Goal: Task Accomplishment & Management: Manage account settings

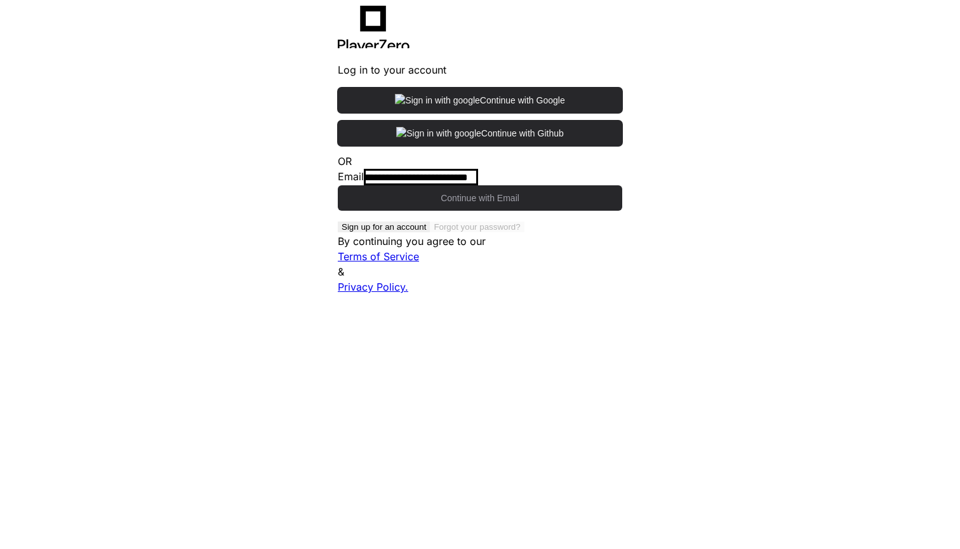
click at [431, 185] on input "email" at bounding box center [421, 177] width 114 height 15
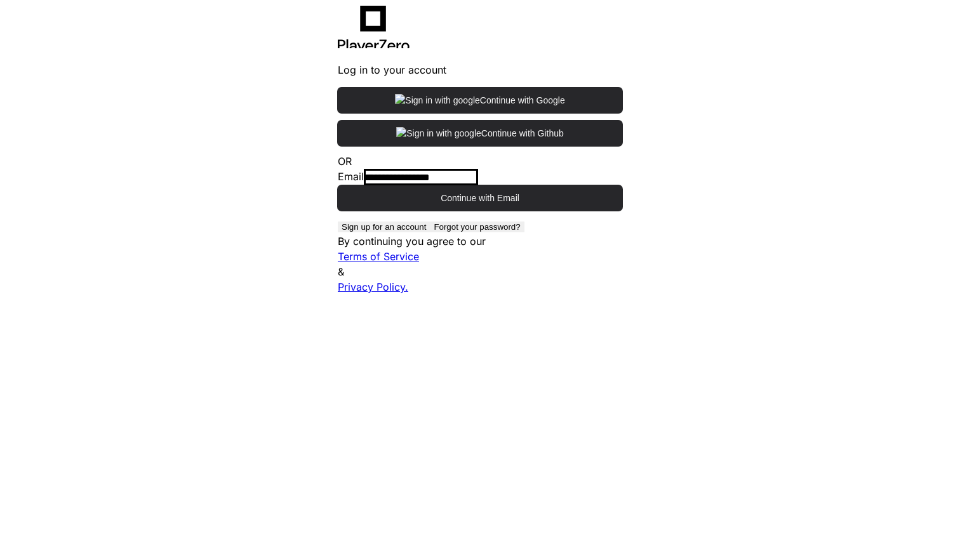
type input "**********"
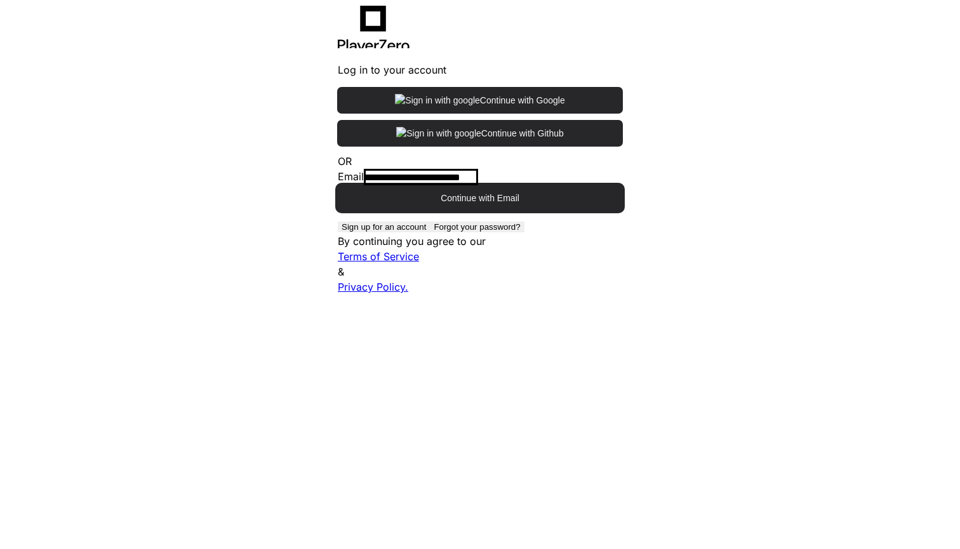
type input "**********"
click at [472, 204] on span "Continue with Email" at bounding box center [480, 198] width 79 height 13
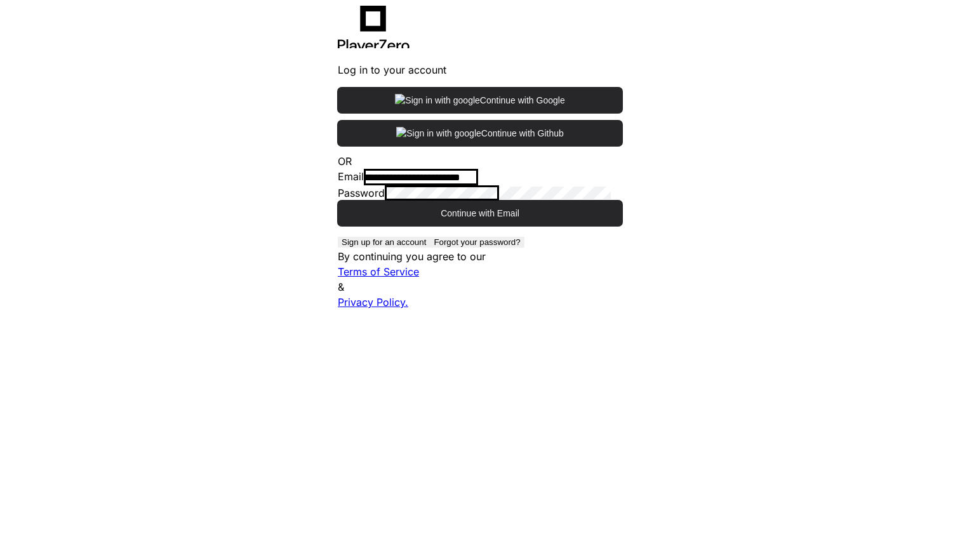
drag, startPoint x: 323, startPoint y: 354, endPoint x: 362, endPoint y: 350, distance: 39.6
click at [333, 350] on div "**********" at bounding box center [480, 274] width 960 height 549
click at [480, 226] on button "Continue with Email" at bounding box center [480, 213] width 284 height 25
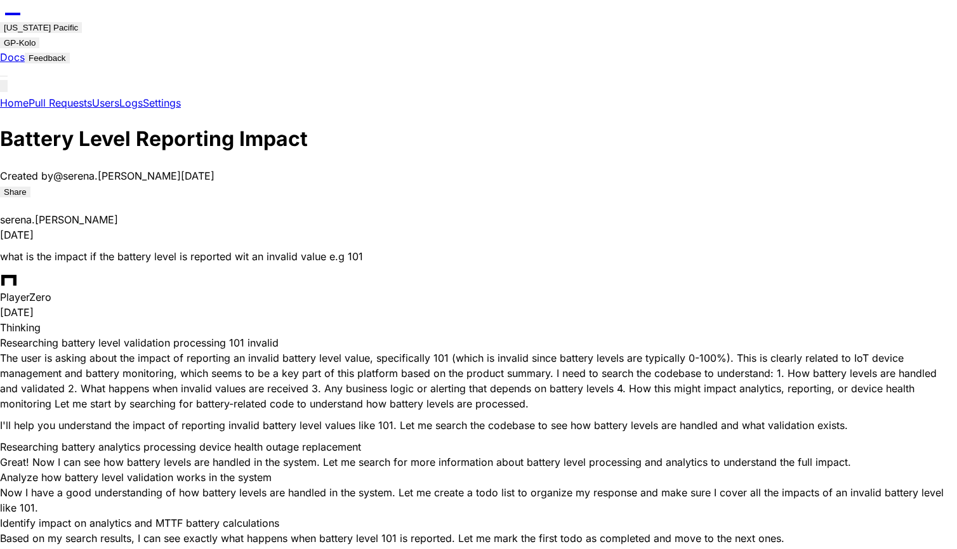
click at [78, 23] on div "[US_STATE] Pacific" at bounding box center [41, 28] width 74 height 10
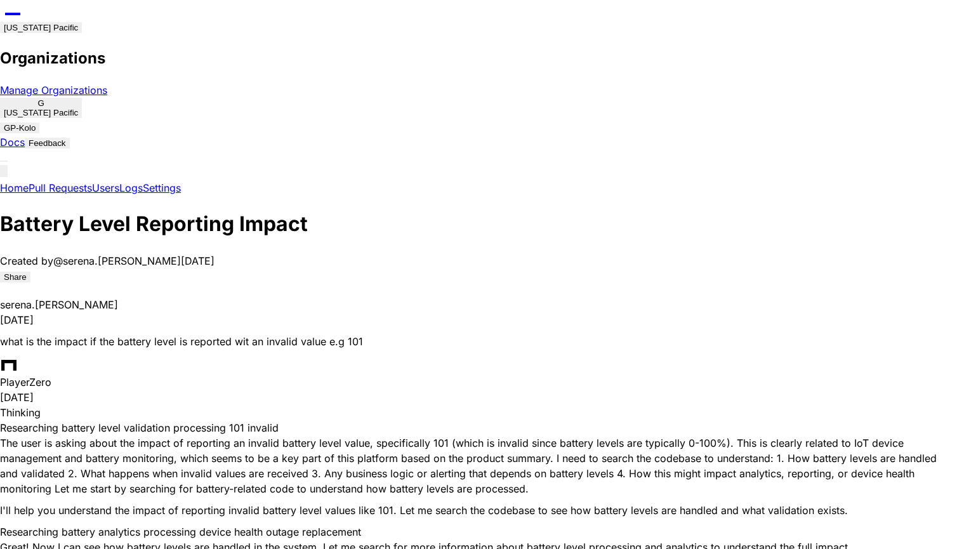
click at [36, 123] on div "GP-Kolo" at bounding box center [20, 128] width 32 height 10
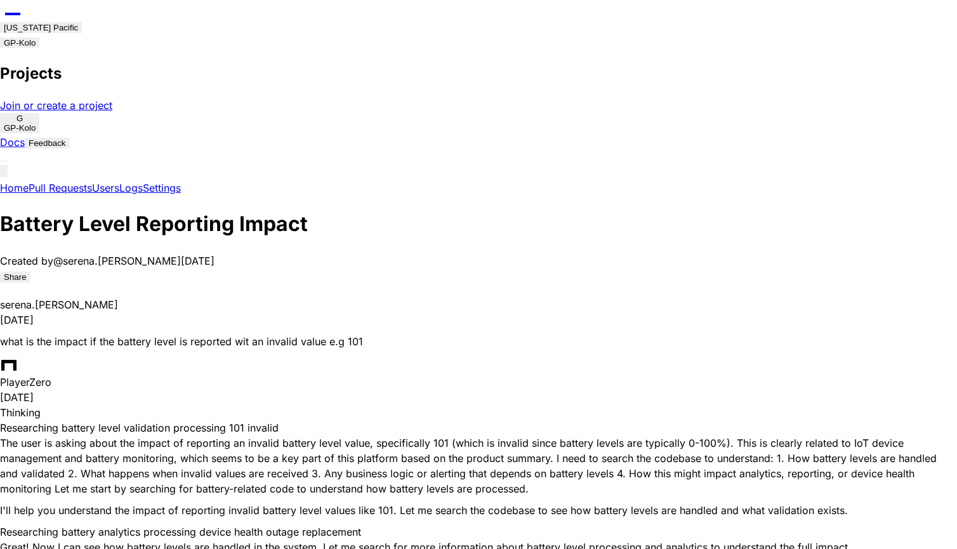
click at [78, 23] on div "[US_STATE] Pacific" at bounding box center [41, 28] width 74 height 10
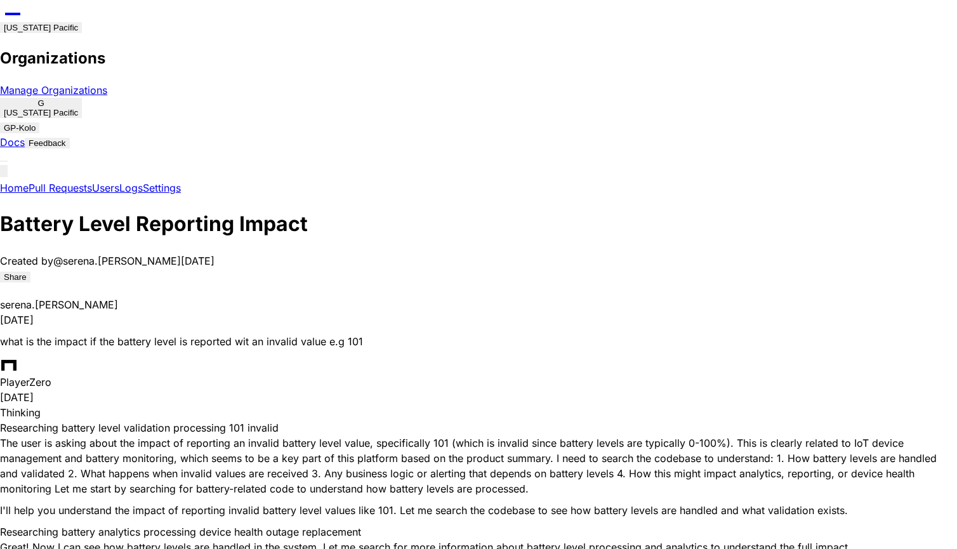
click at [78, 108] on span "[US_STATE] Pacific" at bounding box center [41, 113] width 74 height 10
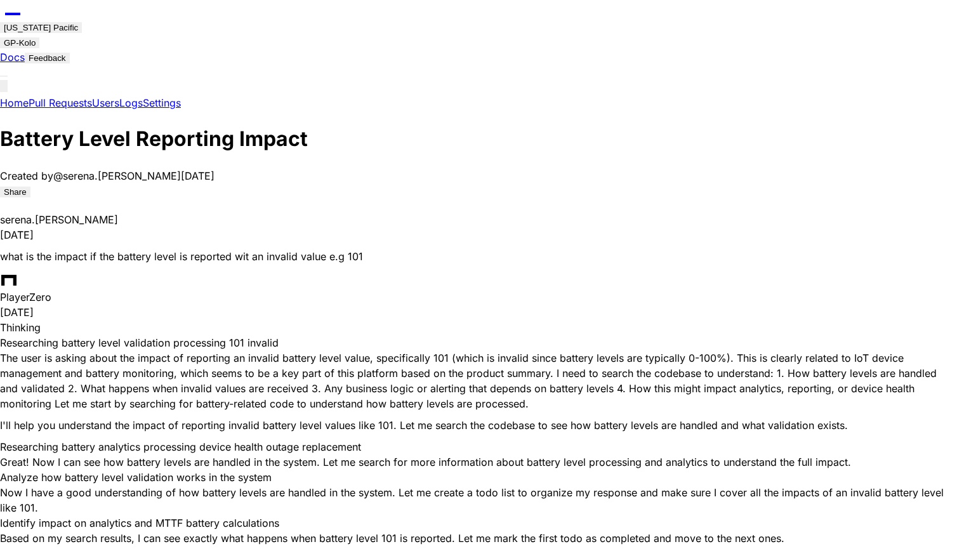
click at [24, 19] on icon at bounding box center [12, 20] width 25 height 15
click at [4, 91] on div at bounding box center [4, 91] width 0 height 0
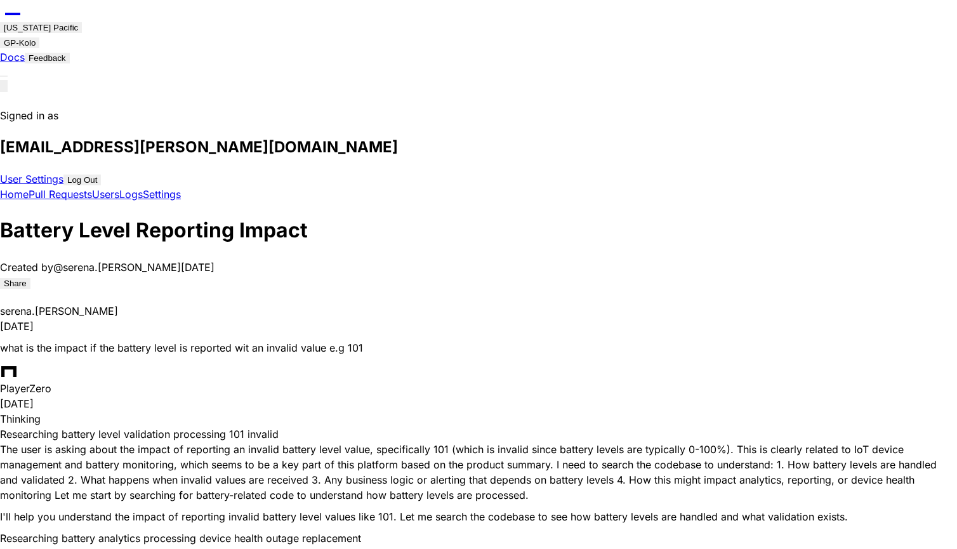
click at [63, 173] on link "User Settings" at bounding box center [31, 179] width 63 height 13
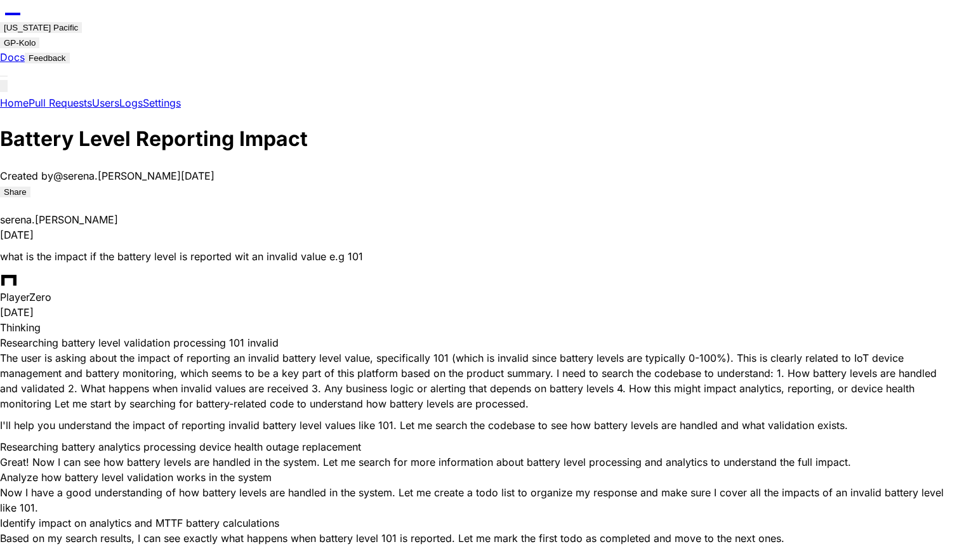
click at [41, 32] on span "button" at bounding box center [41, 32] width 0 height 0
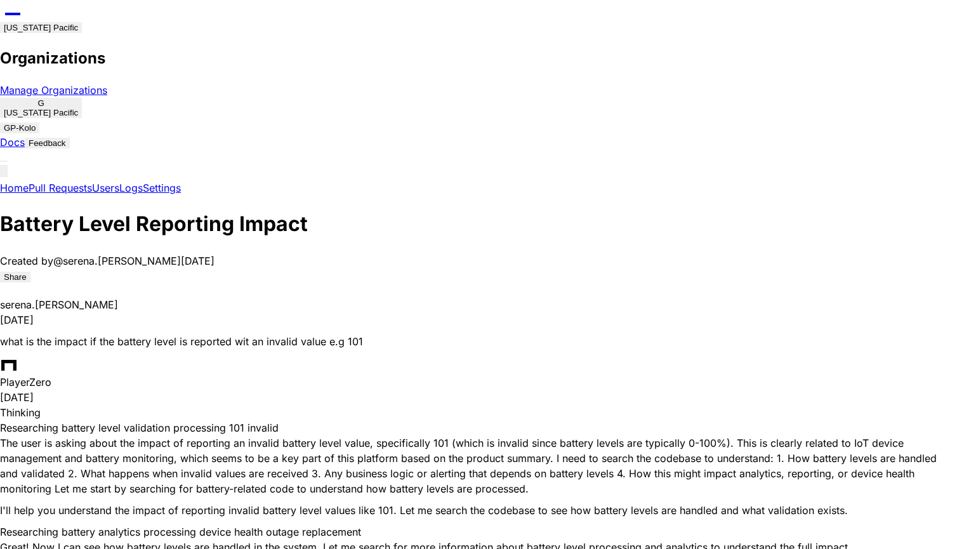
click at [36, 123] on div "GP-Kolo" at bounding box center [20, 128] width 32 height 10
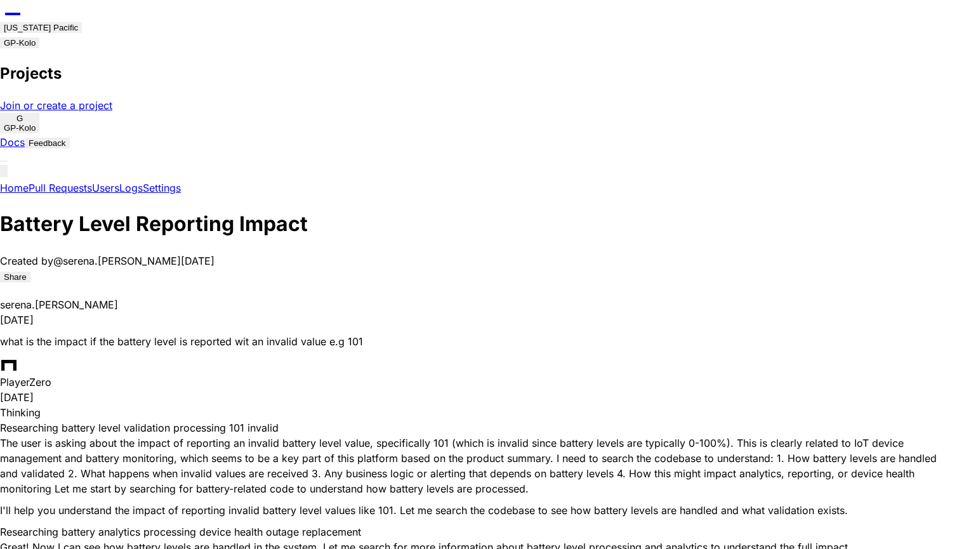
click at [20, 48] on span "button" at bounding box center [20, 48] width 0 height 0
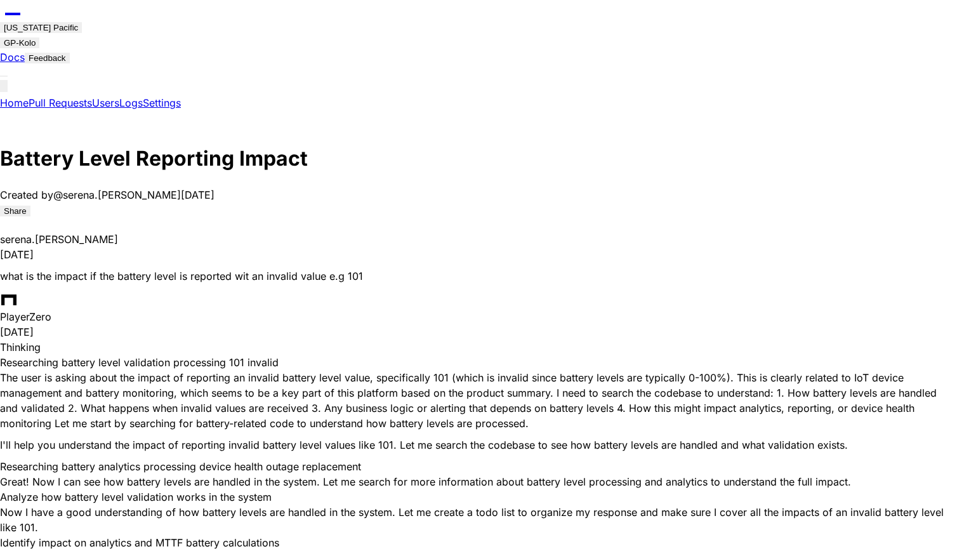
click at [181, 96] on span "Settings" at bounding box center [162, 102] width 38 height 13
click at [29, 96] on span "Home" at bounding box center [14, 102] width 29 height 13
click at [83, 96] on span "Pull Requests" at bounding box center [60, 102] width 63 height 13
click at [119, 96] on span "Users" at bounding box center [105, 102] width 27 height 13
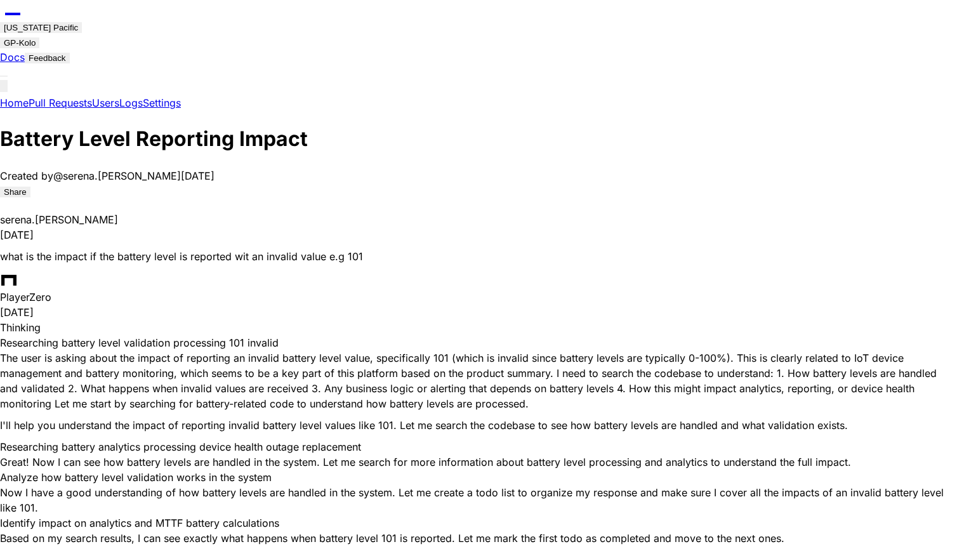
click at [82, 30] on button "[US_STATE] Pacific" at bounding box center [41, 27] width 82 height 11
